Goal: Task Accomplishment & Management: Manage account settings

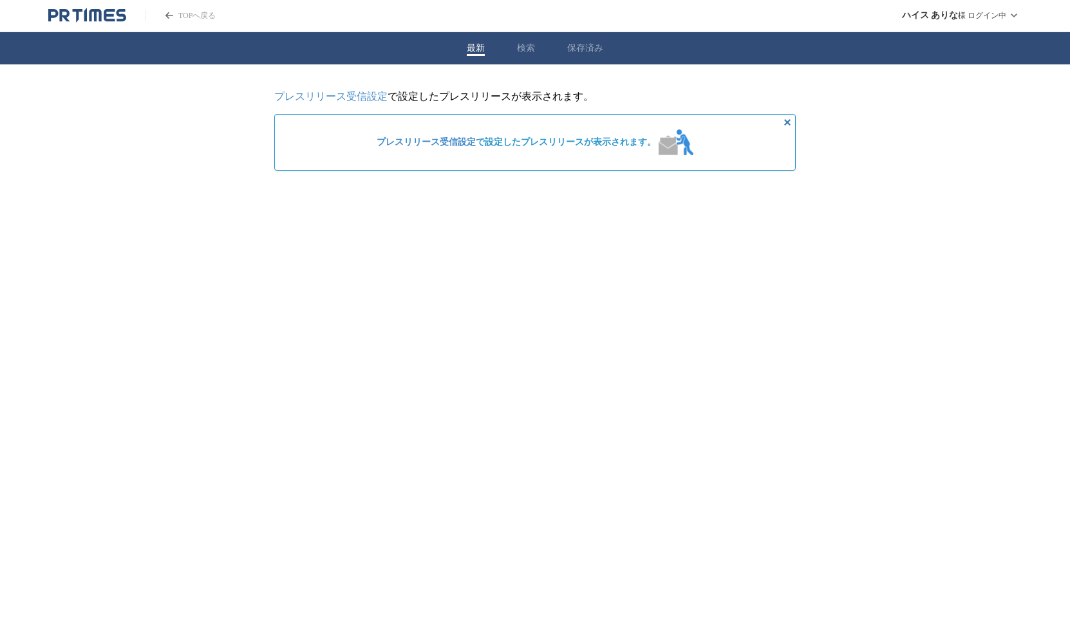
click at [351, 93] on link "プレスリリース受信設定" at bounding box center [330, 96] width 113 height 11
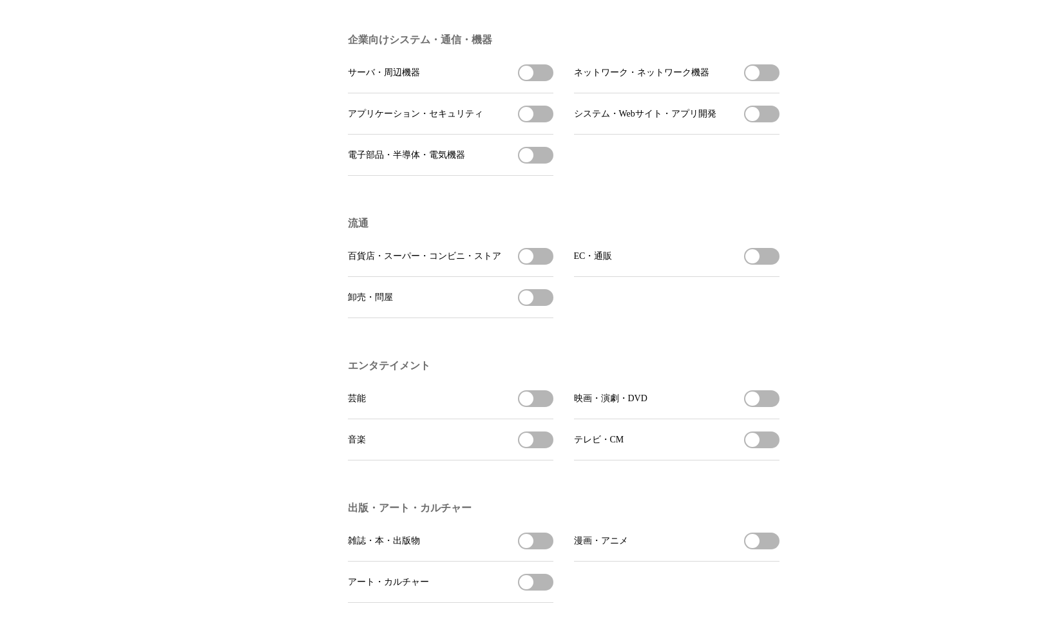
scroll to position [708, 0]
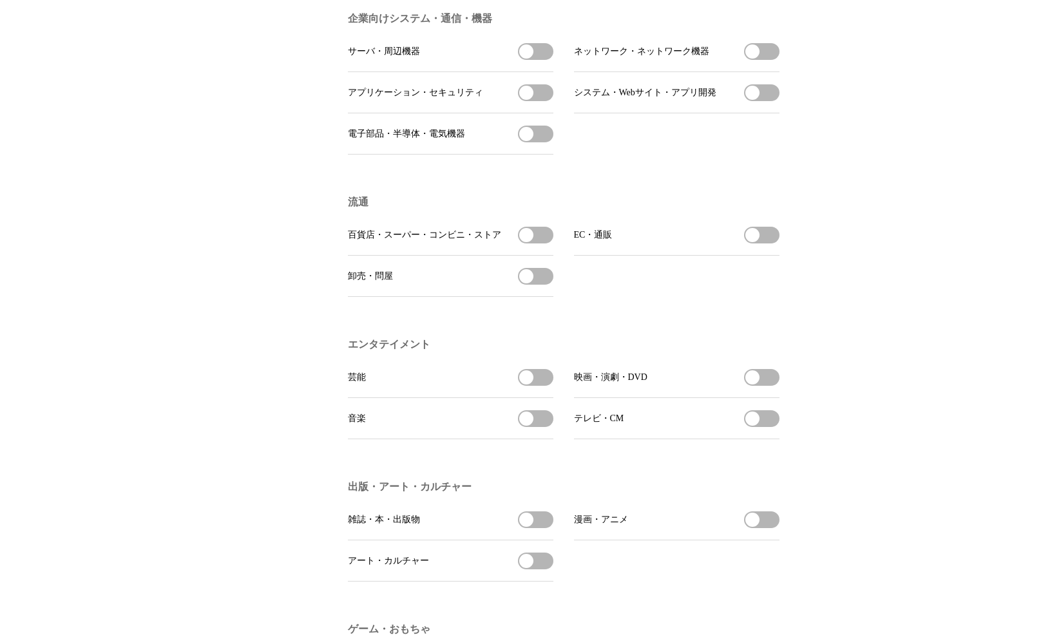
click at [540, 569] on button "アート・カルチャーを受信する" at bounding box center [535, 560] width 35 height 17
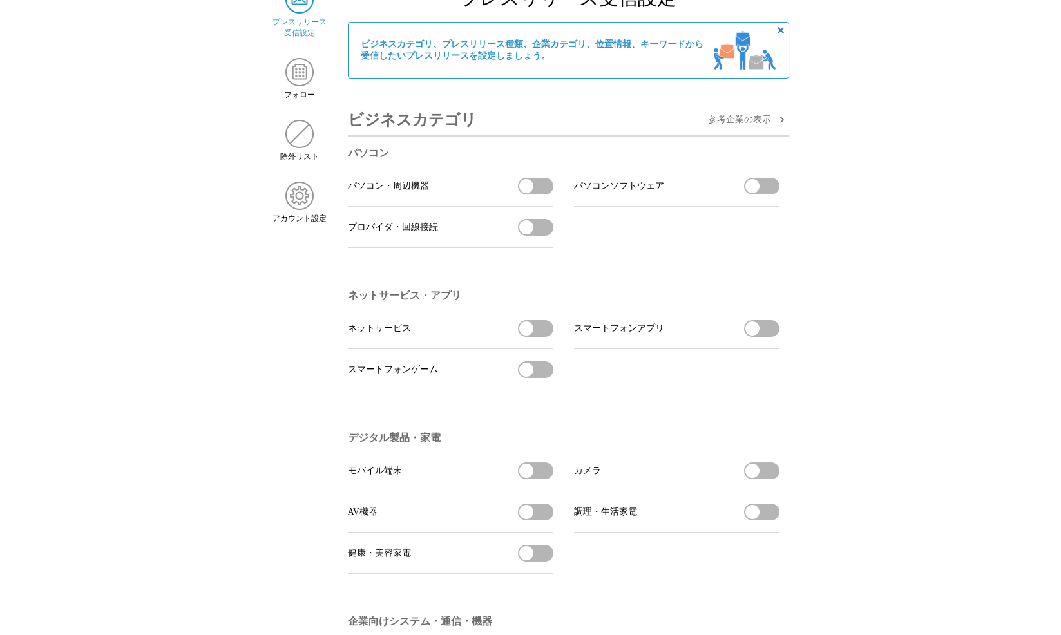
scroll to position [0, 0]
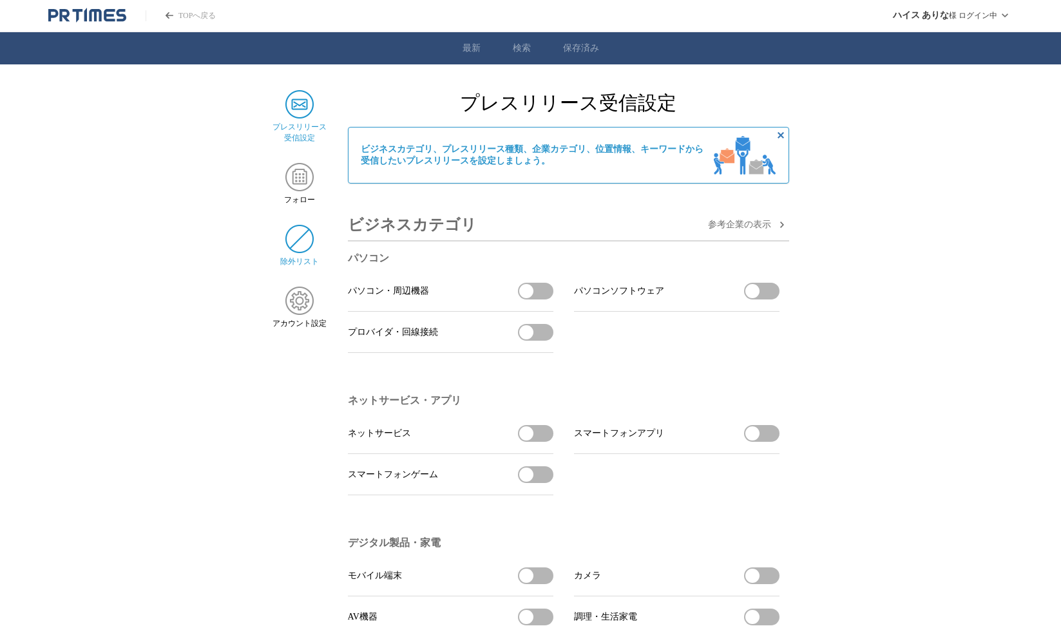
click at [301, 241] on img at bounding box center [299, 239] width 28 height 28
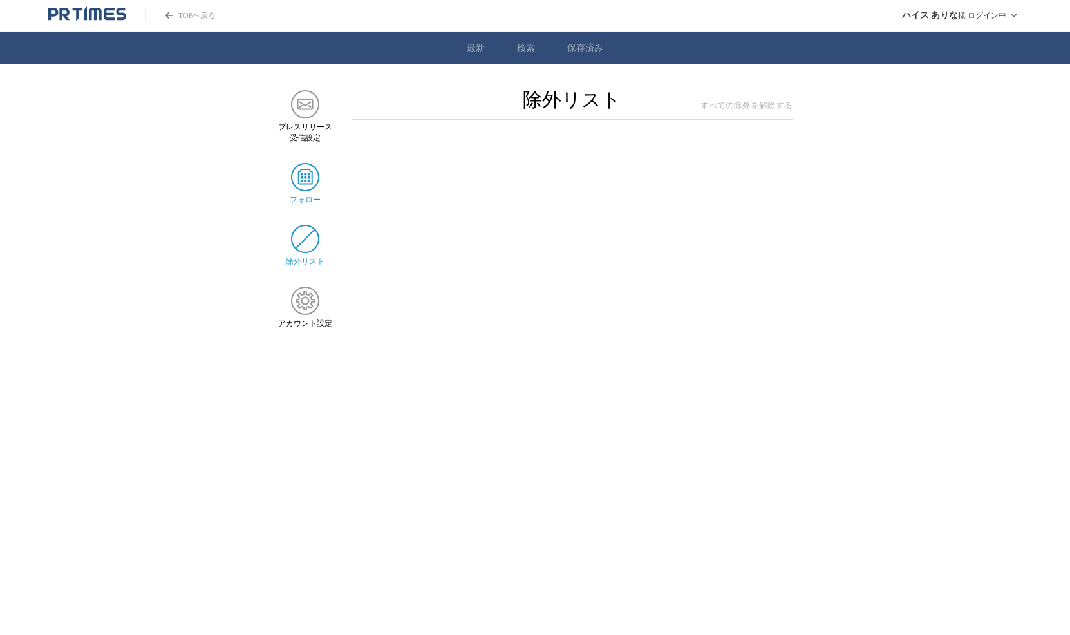
click at [306, 181] on img at bounding box center [305, 177] width 28 height 28
click at [309, 104] on img at bounding box center [305, 104] width 28 height 28
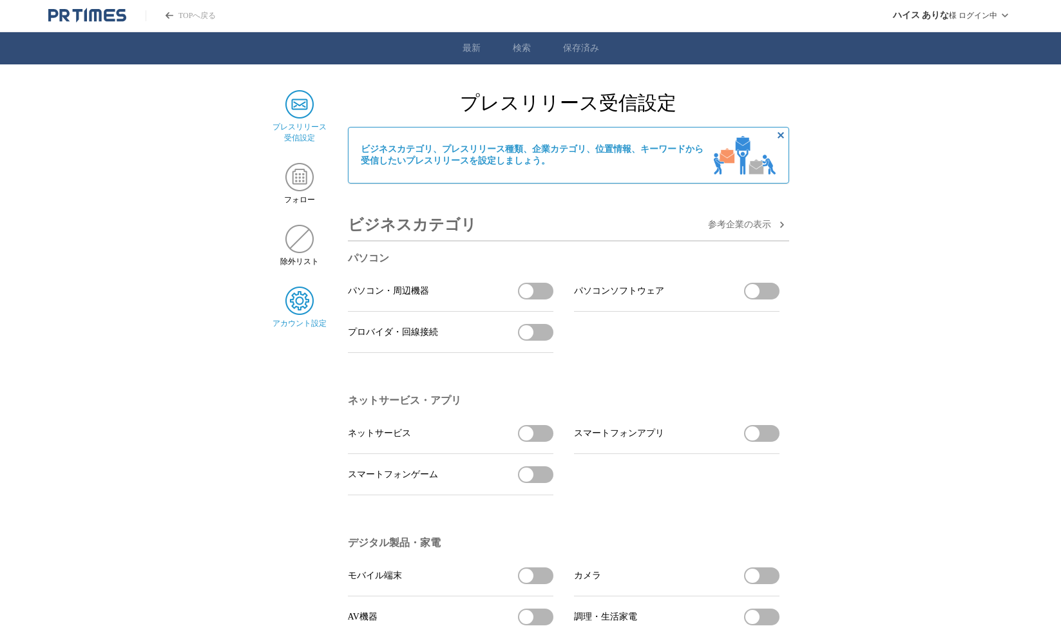
click at [301, 313] on img at bounding box center [299, 301] width 28 height 28
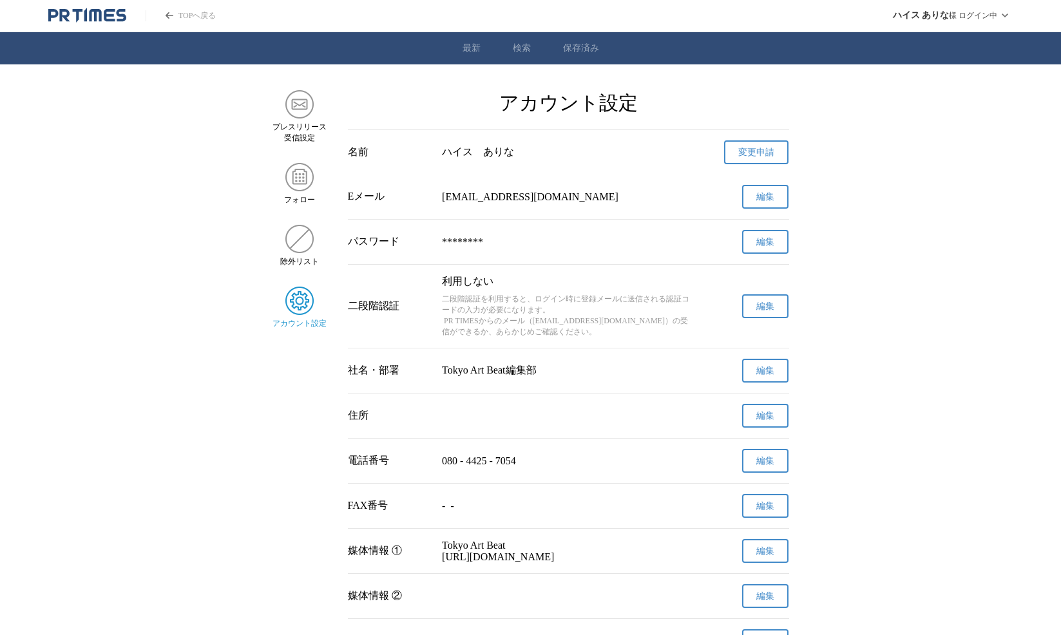
click at [96, 22] on icon "PR TIMESのトップページはこちら" at bounding box center [87, 15] width 78 height 15
